Goal: Browse casually: Explore the website without a specific task or goal

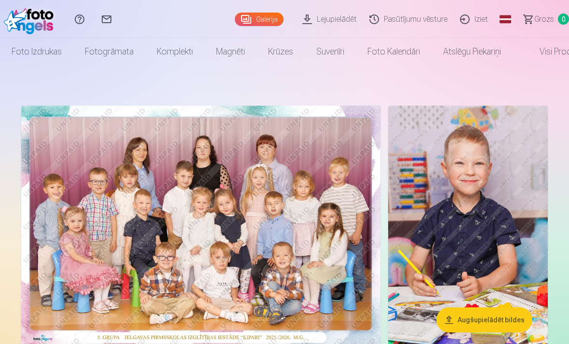
scroll to position [0, 1]
click at [460, 195] on img at bounding box center [468, 226] width 160 height 240
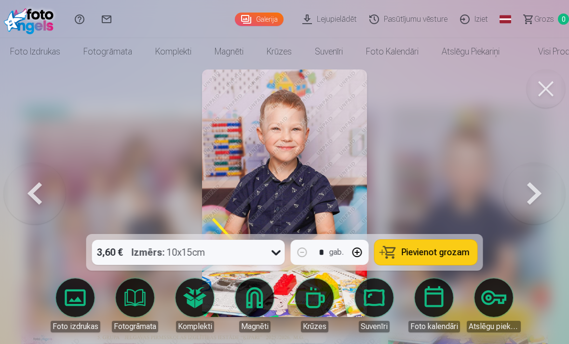
click at [555, 88] on button at bounding box center [545, 88] width 39 height 39
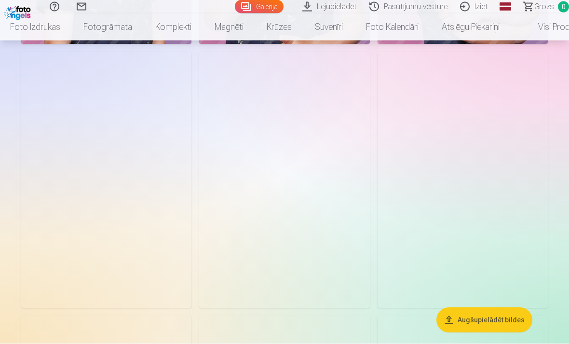
scroll to position [565, 0]
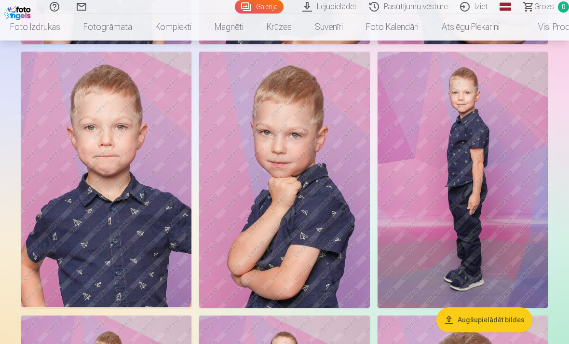
click at [291, 198] on img at bounding box center [284, 180] width 170 height 256
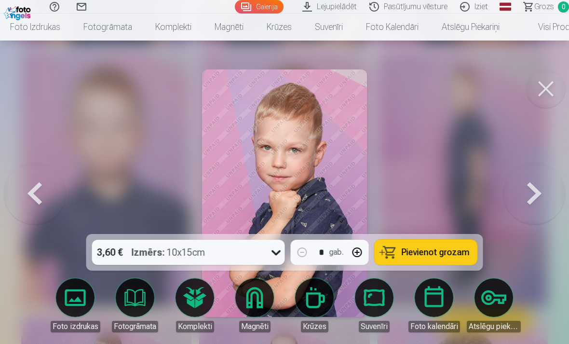
click at [548, 88] on button at bounding box center [545, 88] width 39 height 39
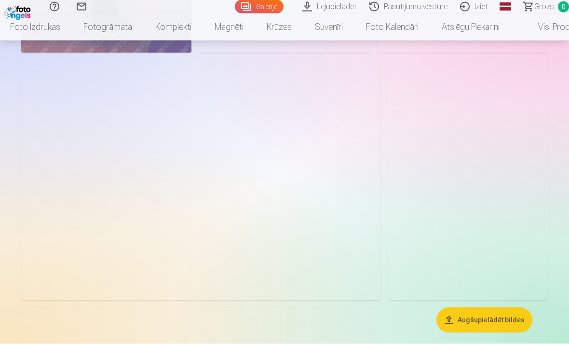
scroll to position [1347, 0]
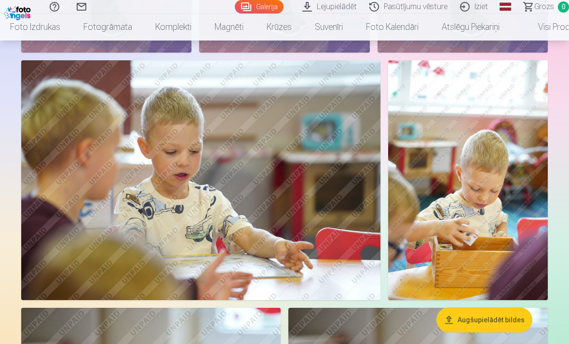
click at [137, 215] on img at bounding box center [200, 179] width 359 height 239
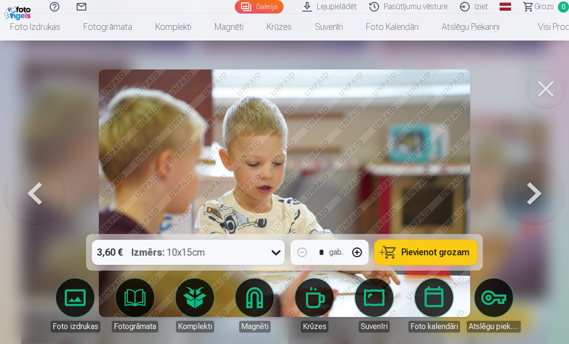
click at [547, 93] on button at bounding box center [545, 88] width 39 height 39
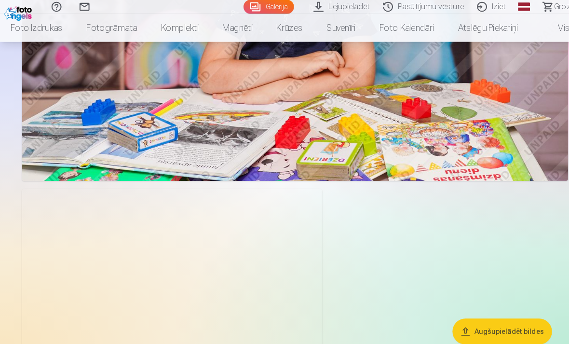
scroll to position [5287, 0]
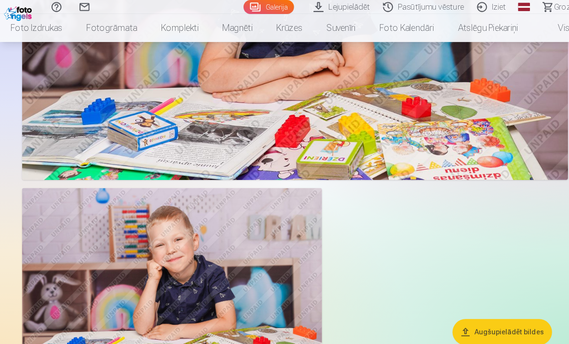
click at [95, 293] on img at bounding box center [165, 277] width 289 height 193
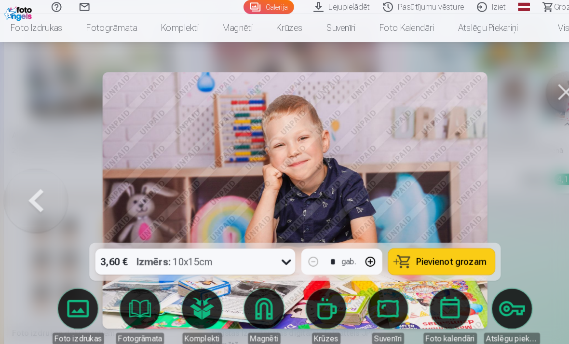
scroll to position [5803, 0]
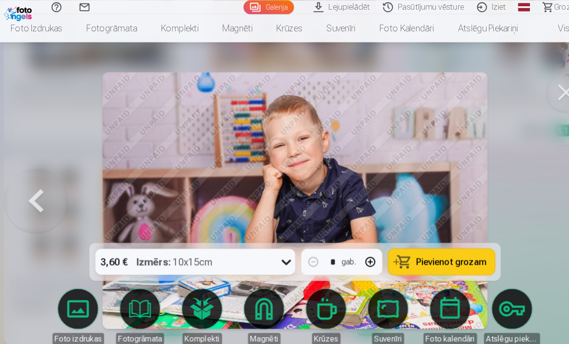
click at [544, 88] on button at bounding box center [545, 88] width 39 height 39
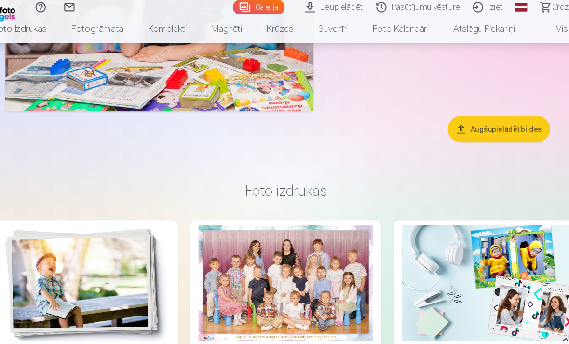
scroll to position [5564, 0]
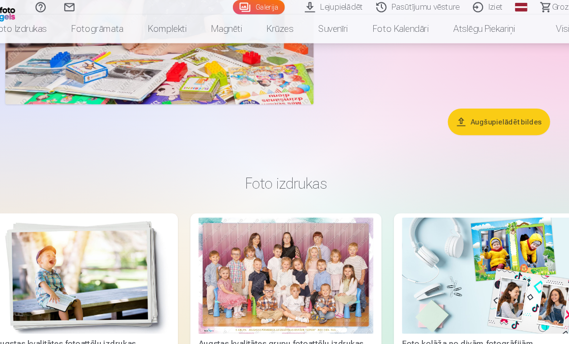
click at [473, 242] on img at bounding box center [475, 258] width 164 height 109
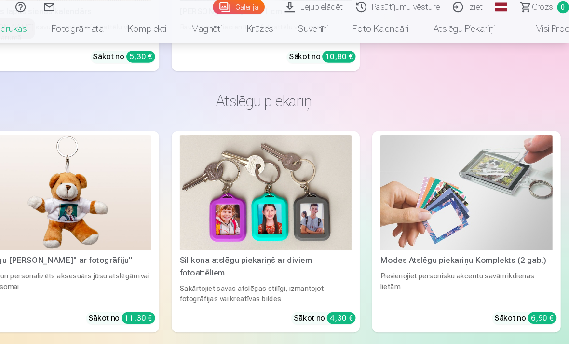
scroll to position [4026, 0]
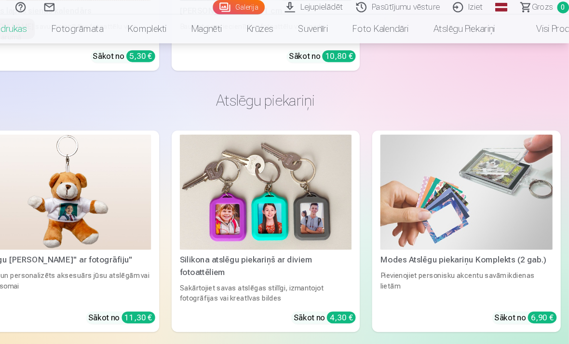
click at [49, 175] on img at bounding box center [96, 180] width 162 height 108
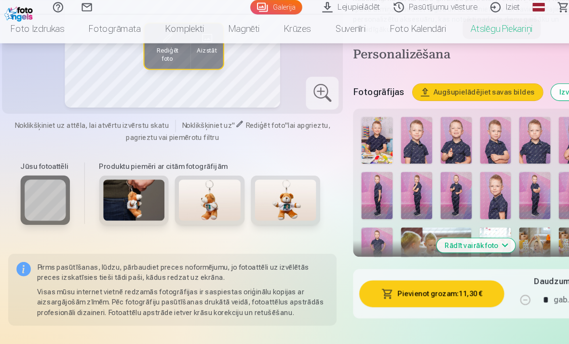
scroll to position [198, 0]
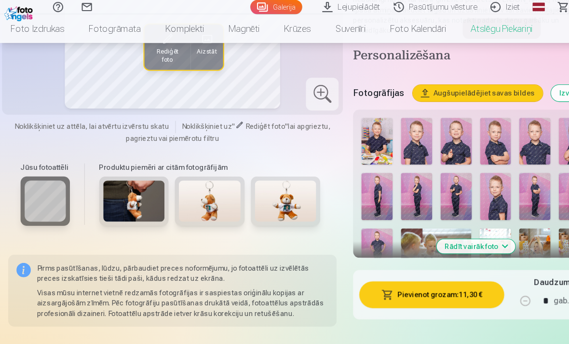
click at [204, 189] on img at bounding box center [197, 188] width 58 height 39
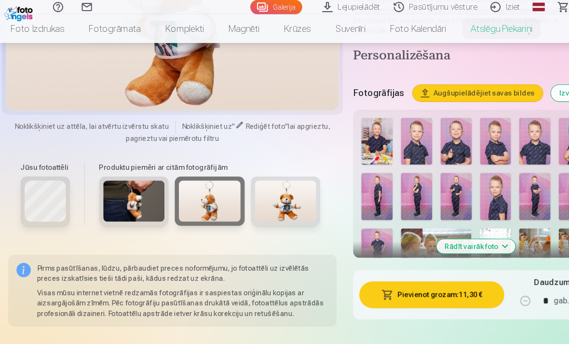
click at [210, 195] on img at bounding box center [197, 188] width 58 height 39
click at [187, 185] on img at bounding box center [197, 188] width 58 height 39
click at [194, 182] on img at bounding box center [197, 188] width 58 height 39
click at [193, 182] on img at bounding box center [197, 188] width 58 height 39
click at [199, 195] on img at bounding box center [197, 188] width 58 height 39
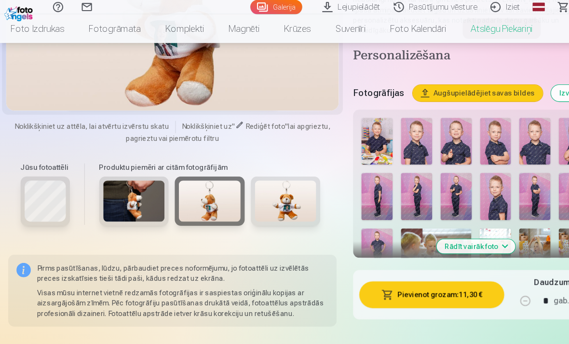
click at [198, 194] on img at bounding box center [197, 188] width 58 height 39
